Goal: Task Accomplishment & Management: Use online tool/utility

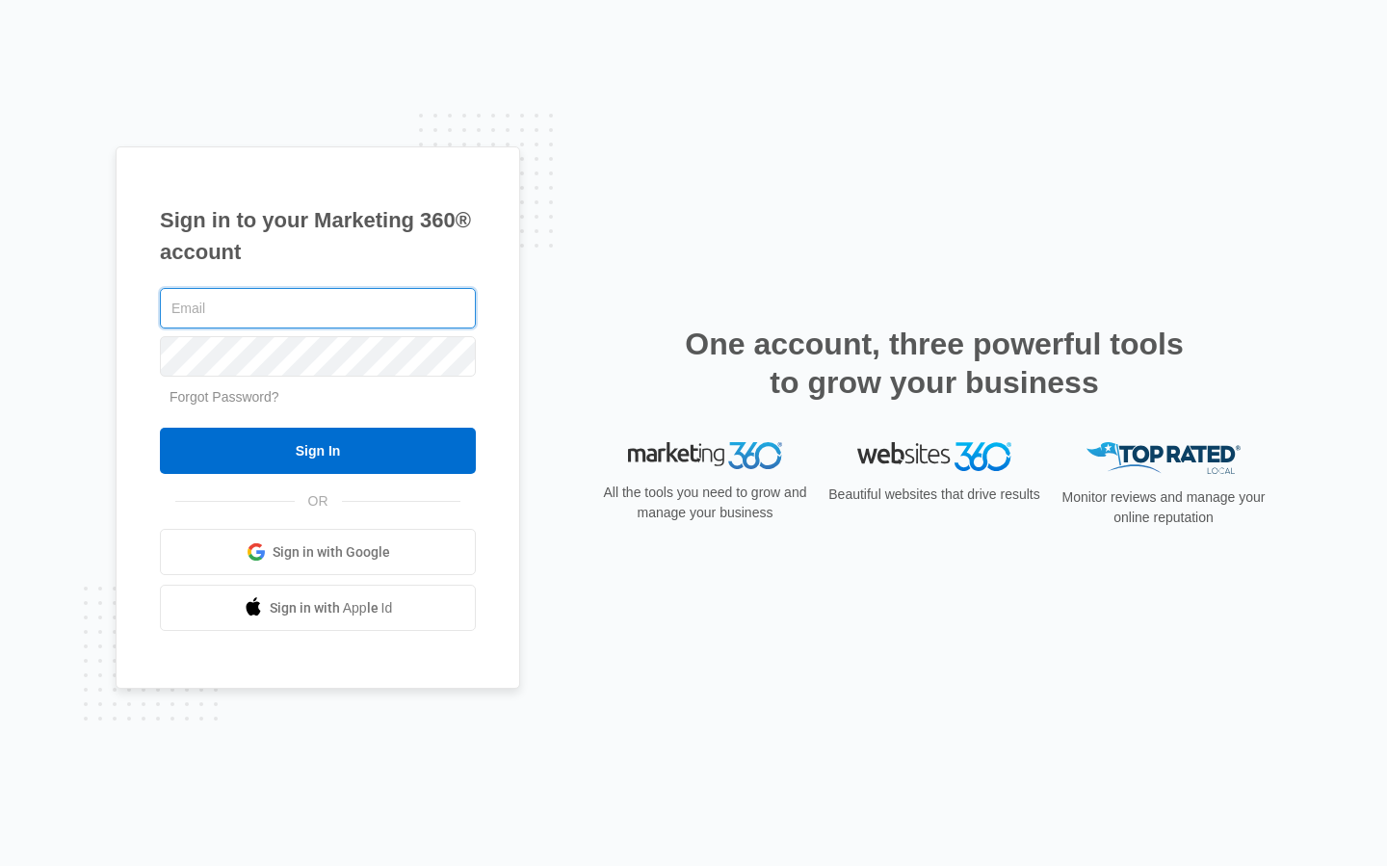
type input "[EMAIL_ADDRESS][DOMAIN_NAME]"
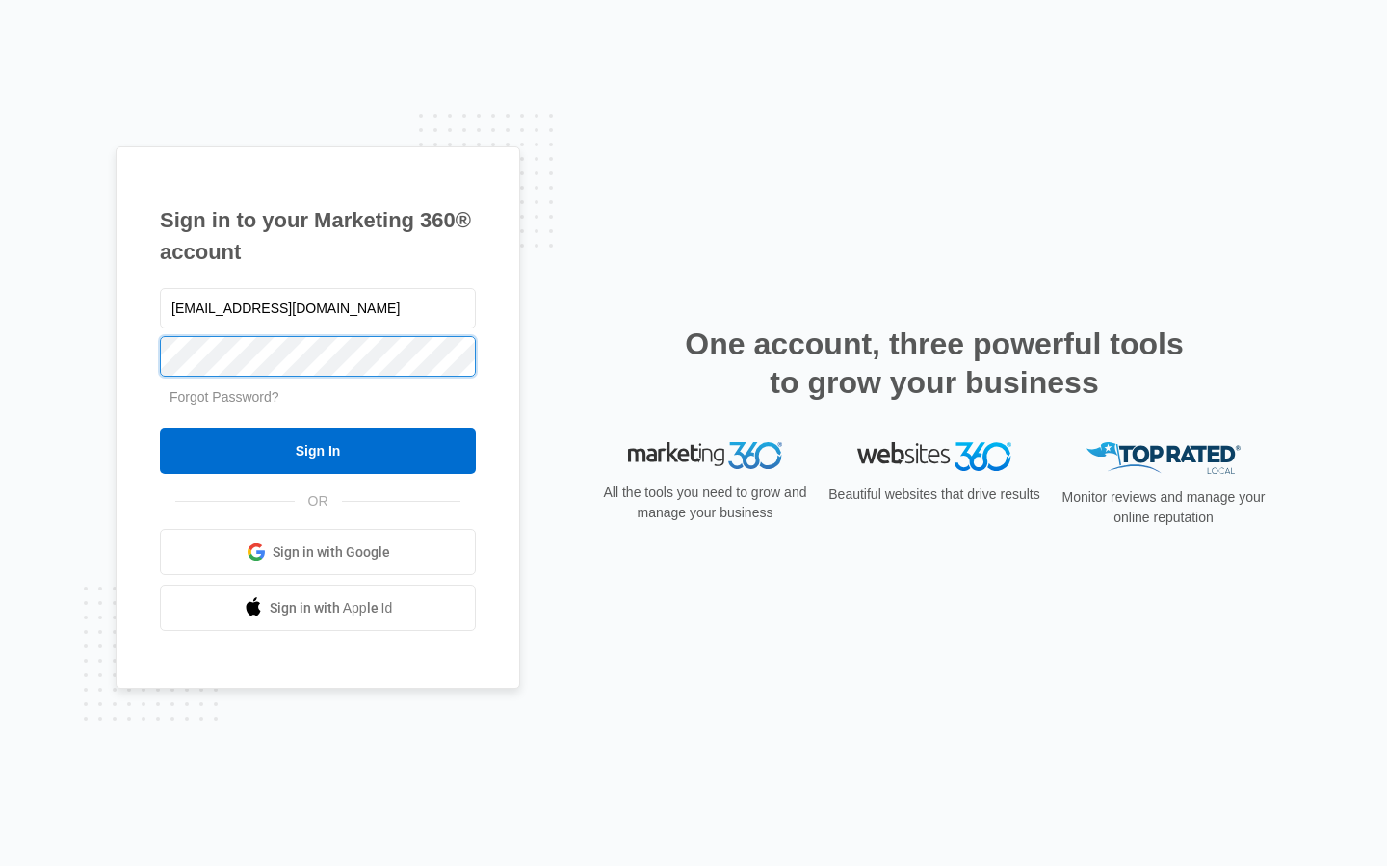
click at [318, 451] on input "Sign In" at bounding box center [318, 451] width 316 height 46
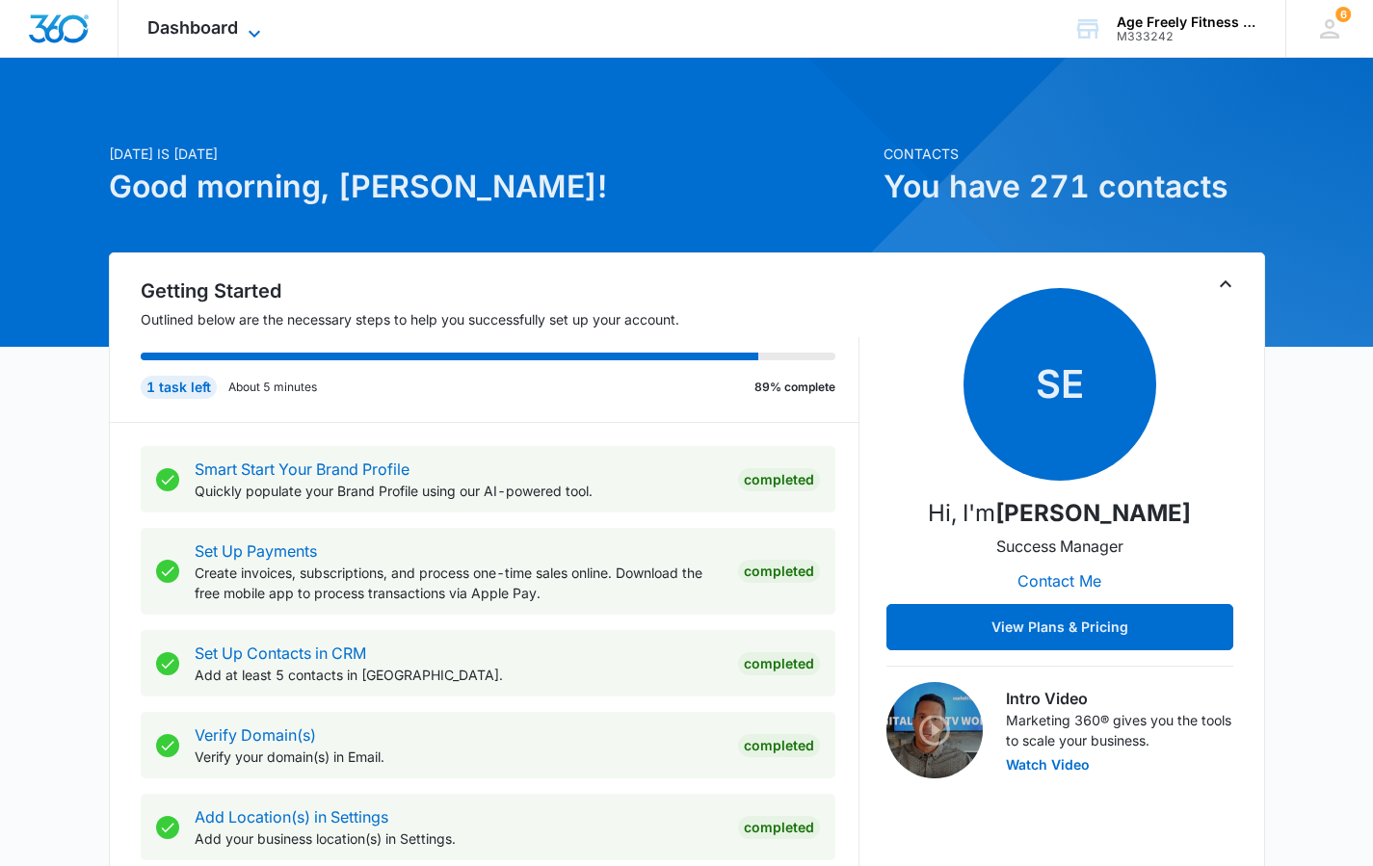
click at [249, 34] on icon at bounding box center [254, 33] width 23 height 23
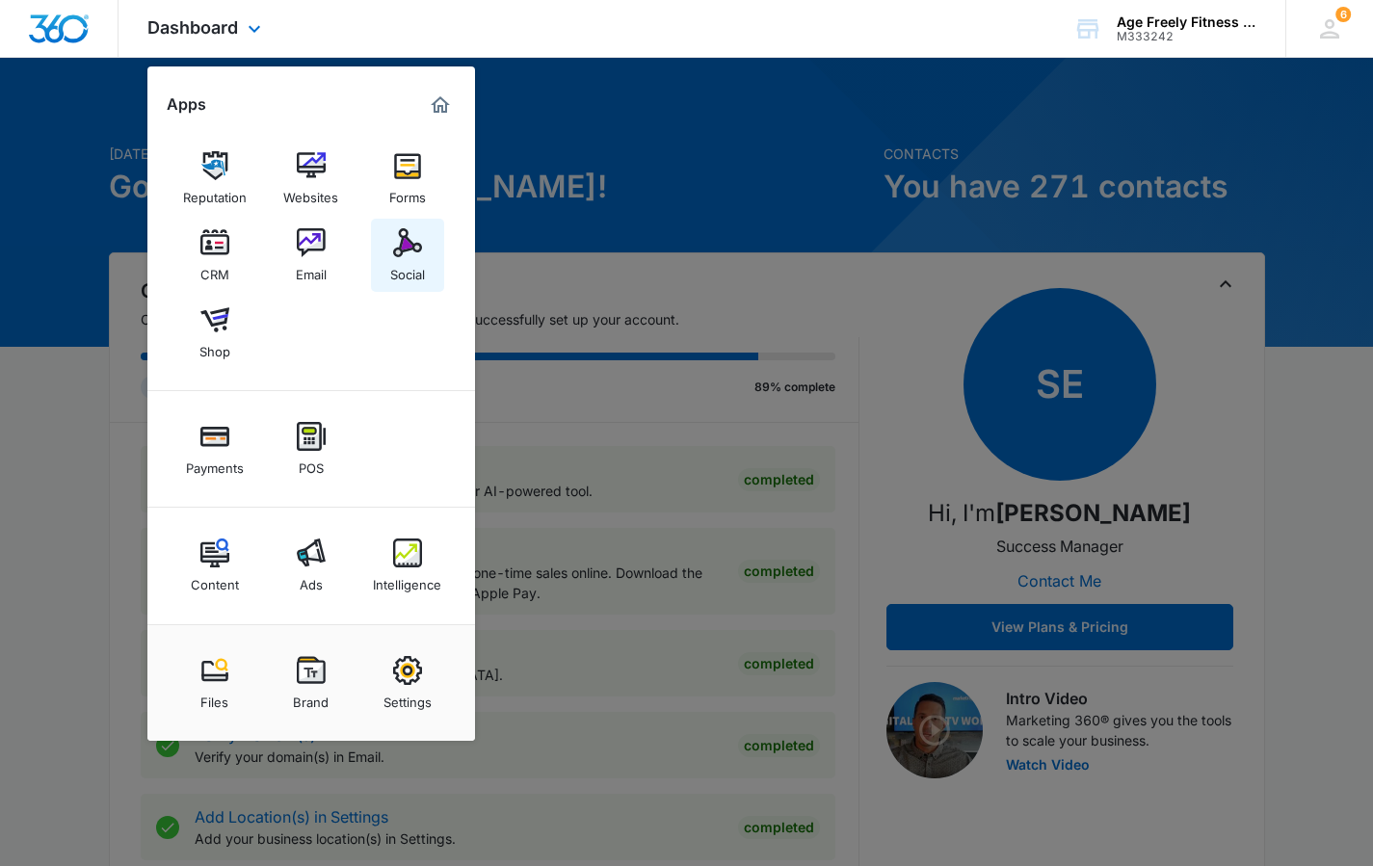
click at [420, 260] on div "Social" at bounding box center [407, 269] width 35 height 25
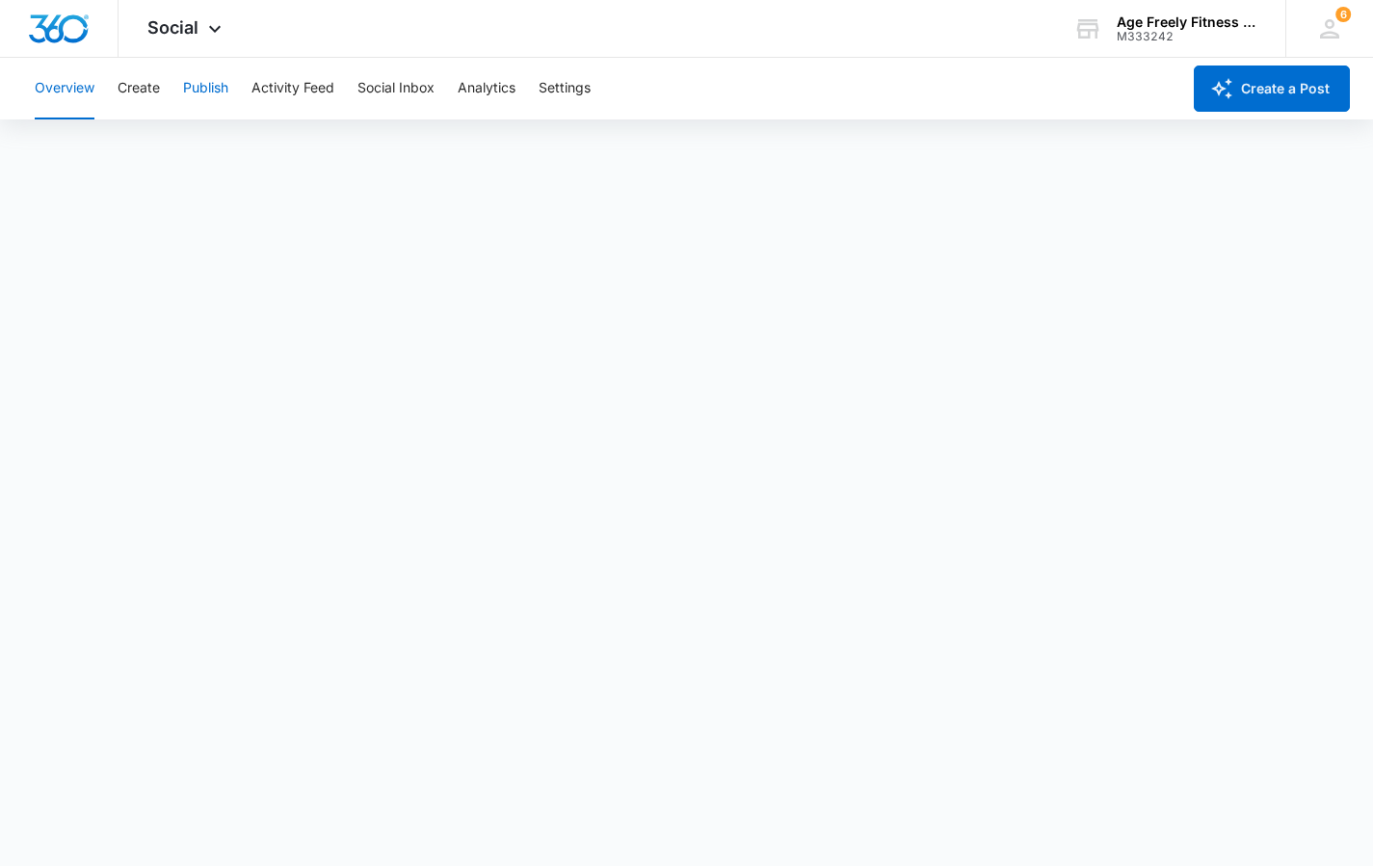
click at [197, 92] on button "Publish" at bounding box center [205, 89] width 45 height 62
